Goal: Browse casually: Explore the website without a specific task or goal

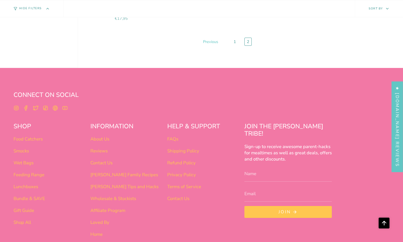
scroll to position [536, 0]
